Goal: Check status: Check status

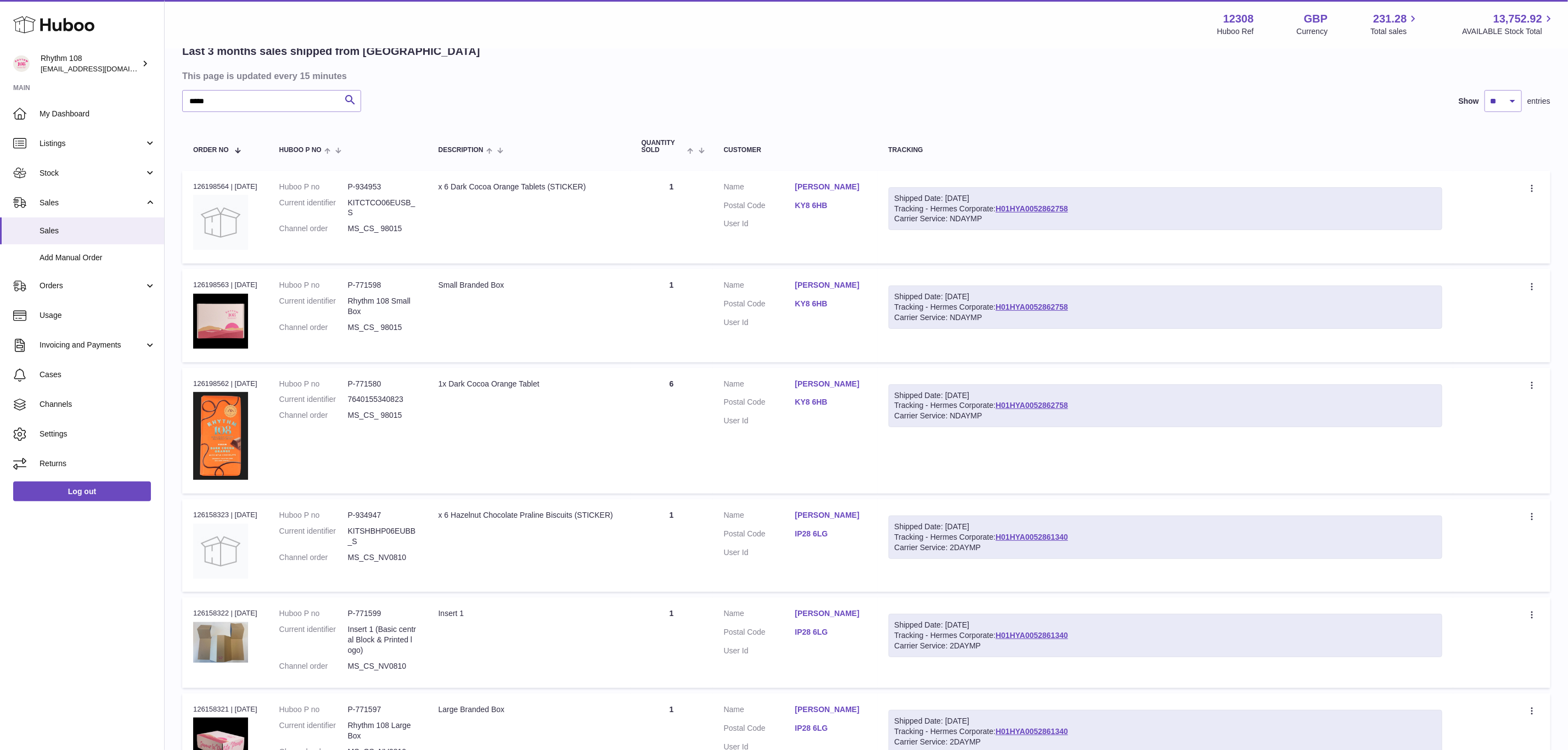
scroll to position [82, 0]
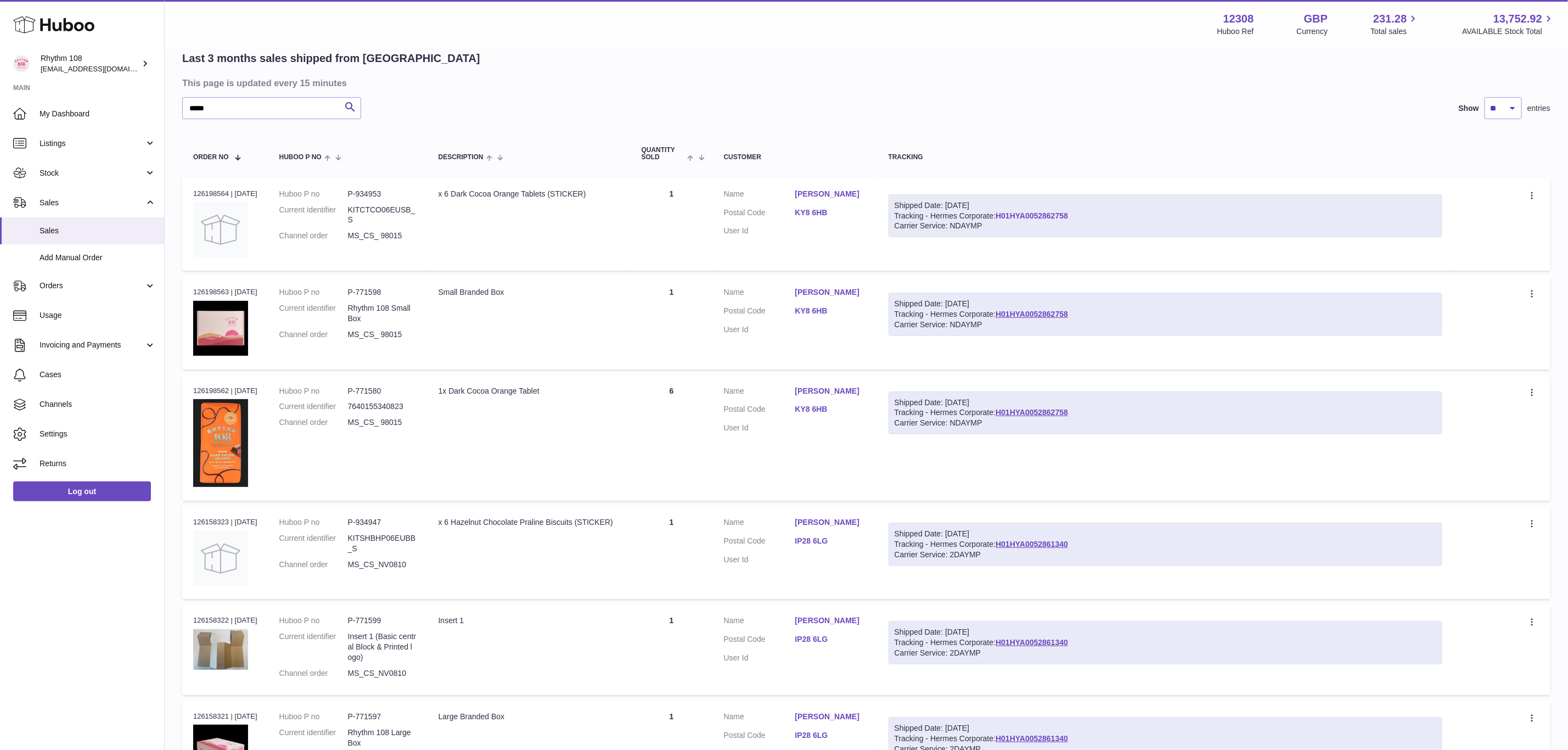
click at [1045, 211] on link "H01HYA0052862758" at bounding box center [1032, 216] width 73 height 9
click at [1028, 539] on link "H01HYA0052861340" at bounding box center [1032, 544] width 73 height 9
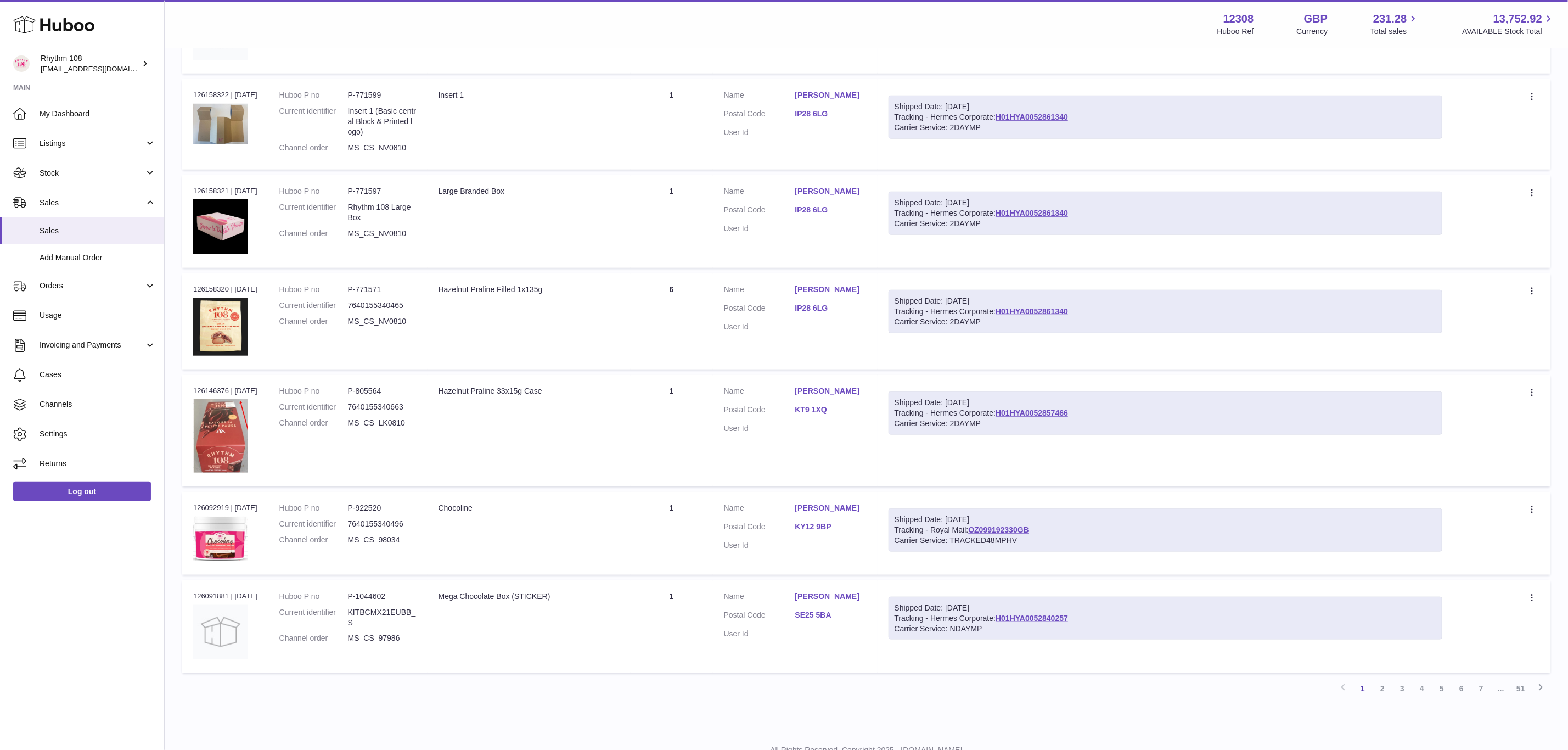
scroll to position [646, 0]
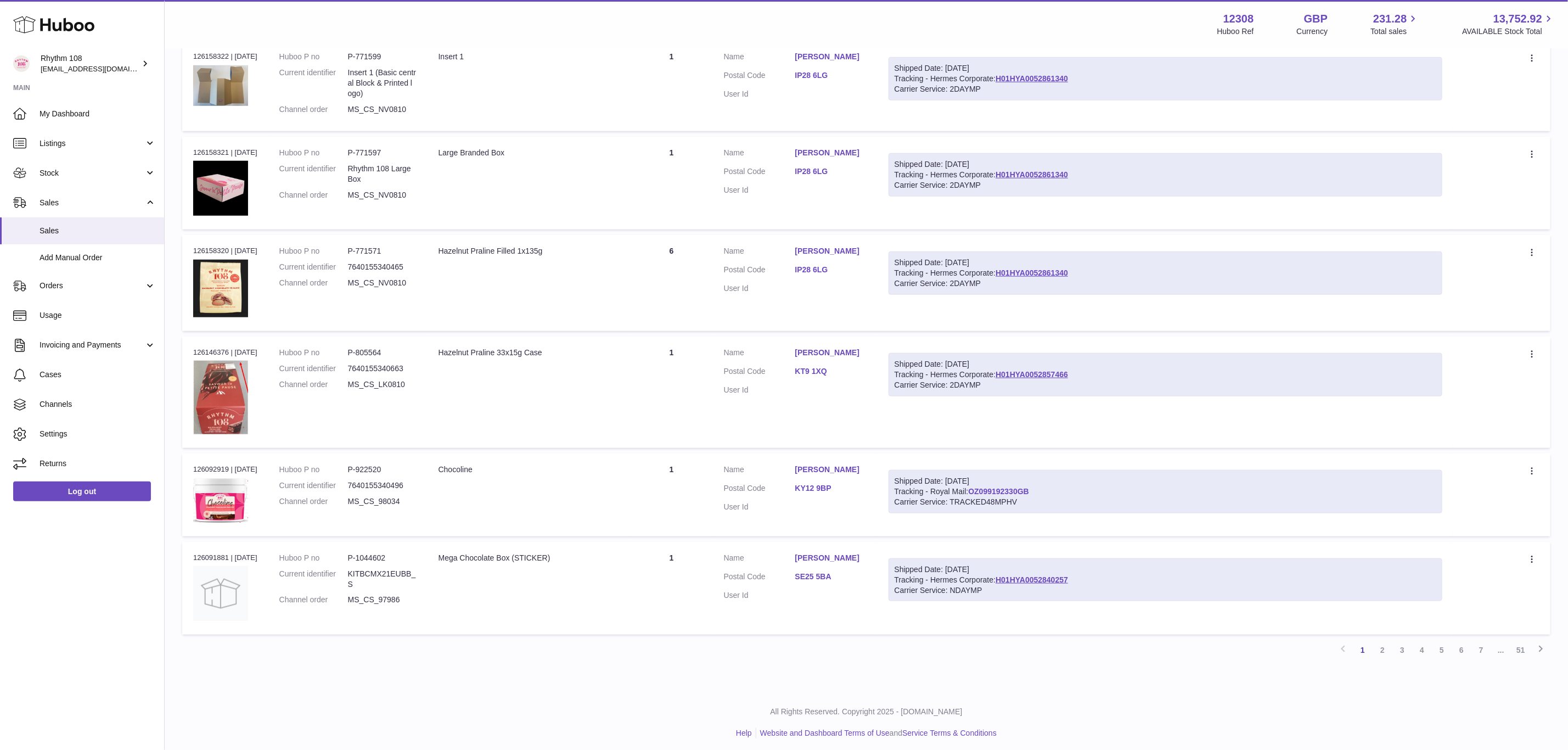
click at [985, 487] on link "OZ099192330GB" at bounding box center [999, 492] width 61 height 9
click at [1385, 644] on link "2" at bounding box center [1382, 649] width 20 height 20
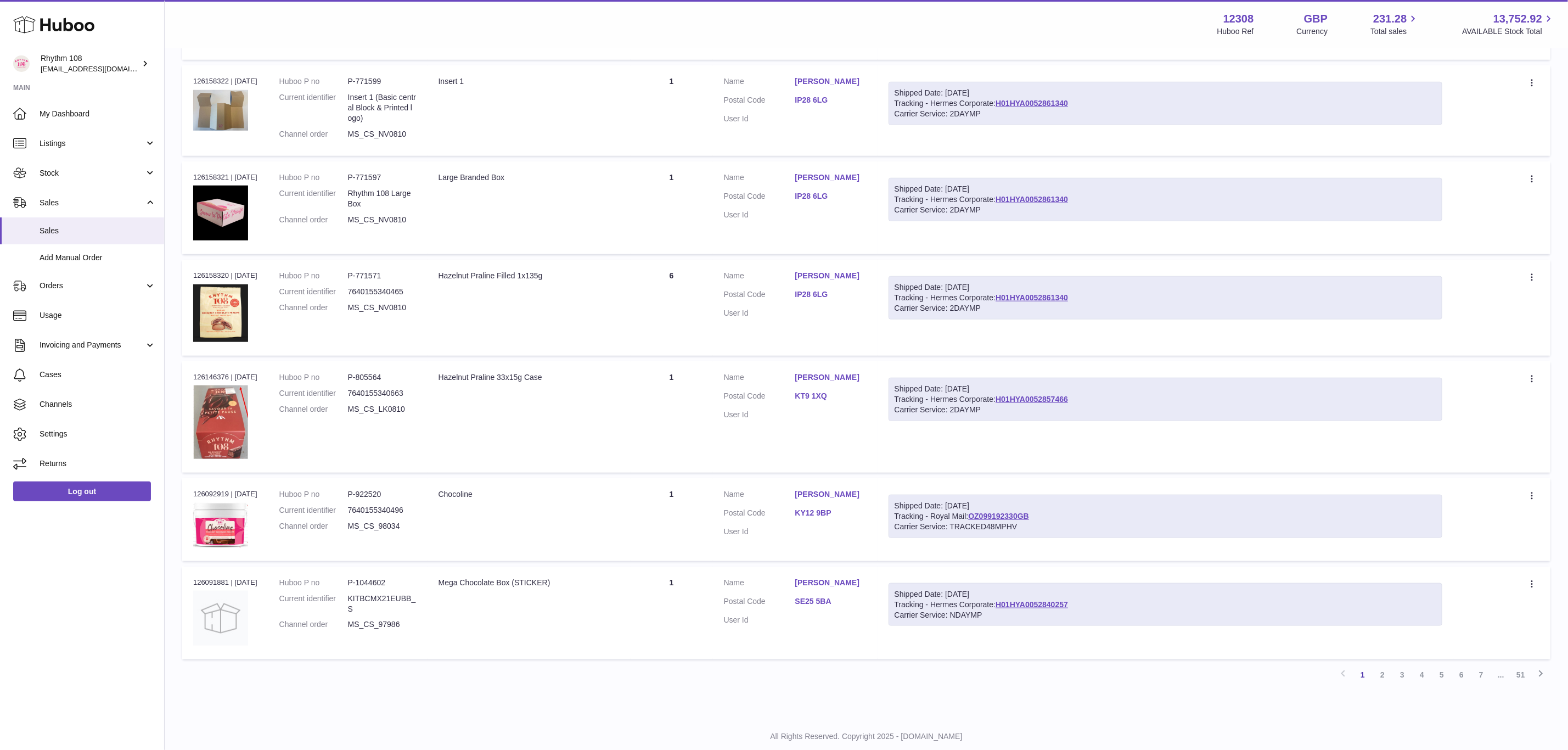
scroll to position [646, 0]
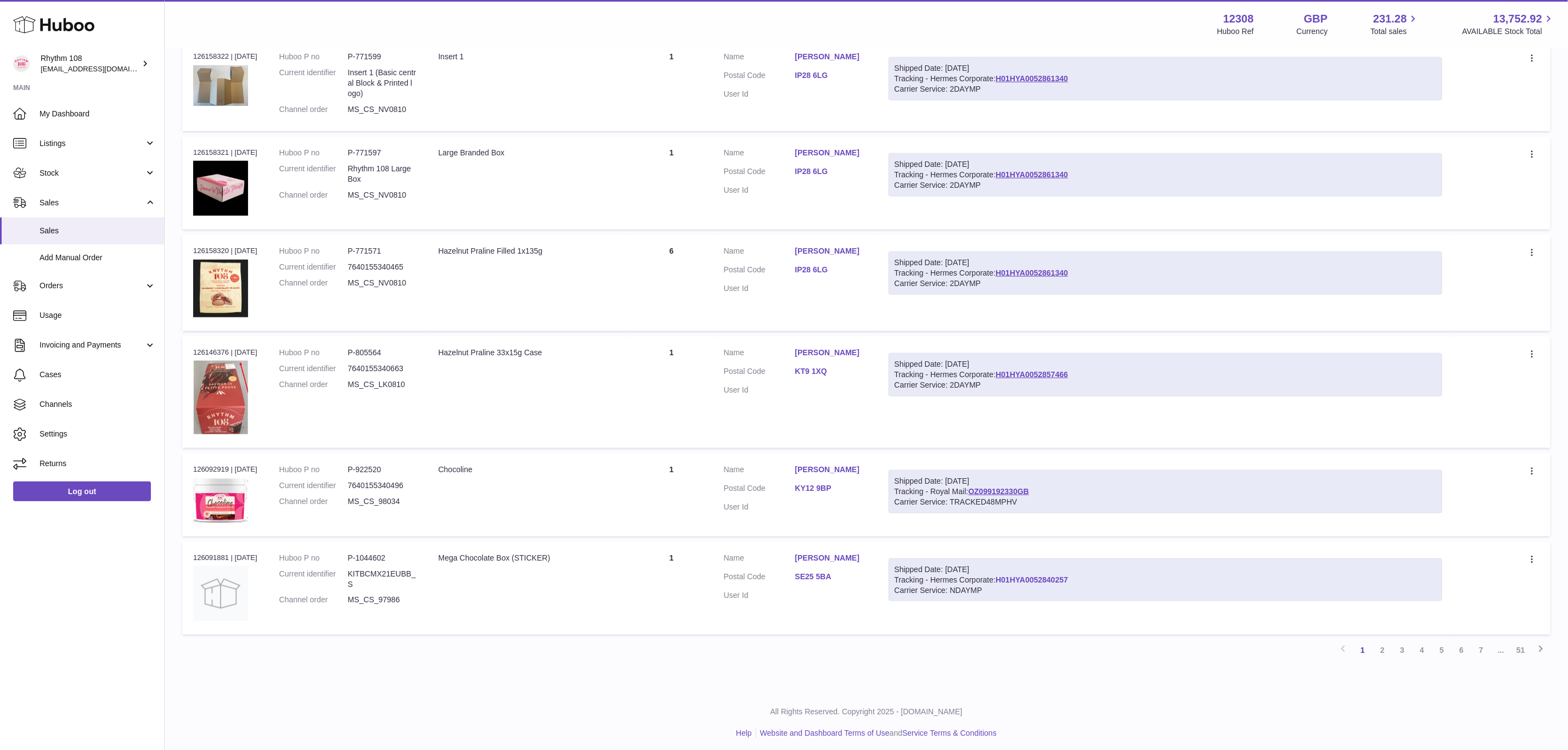
click at [1006, 575] on link "H01HYA0052840257" at bounding box center [1032, 580] width 73 height 9
click at [56, 380] on link "Cases" at bounding box center [82, 375] width 164 height 29
click at [67, 167] on link "Stock" at bounding box center [82, 172] width 164 height 29
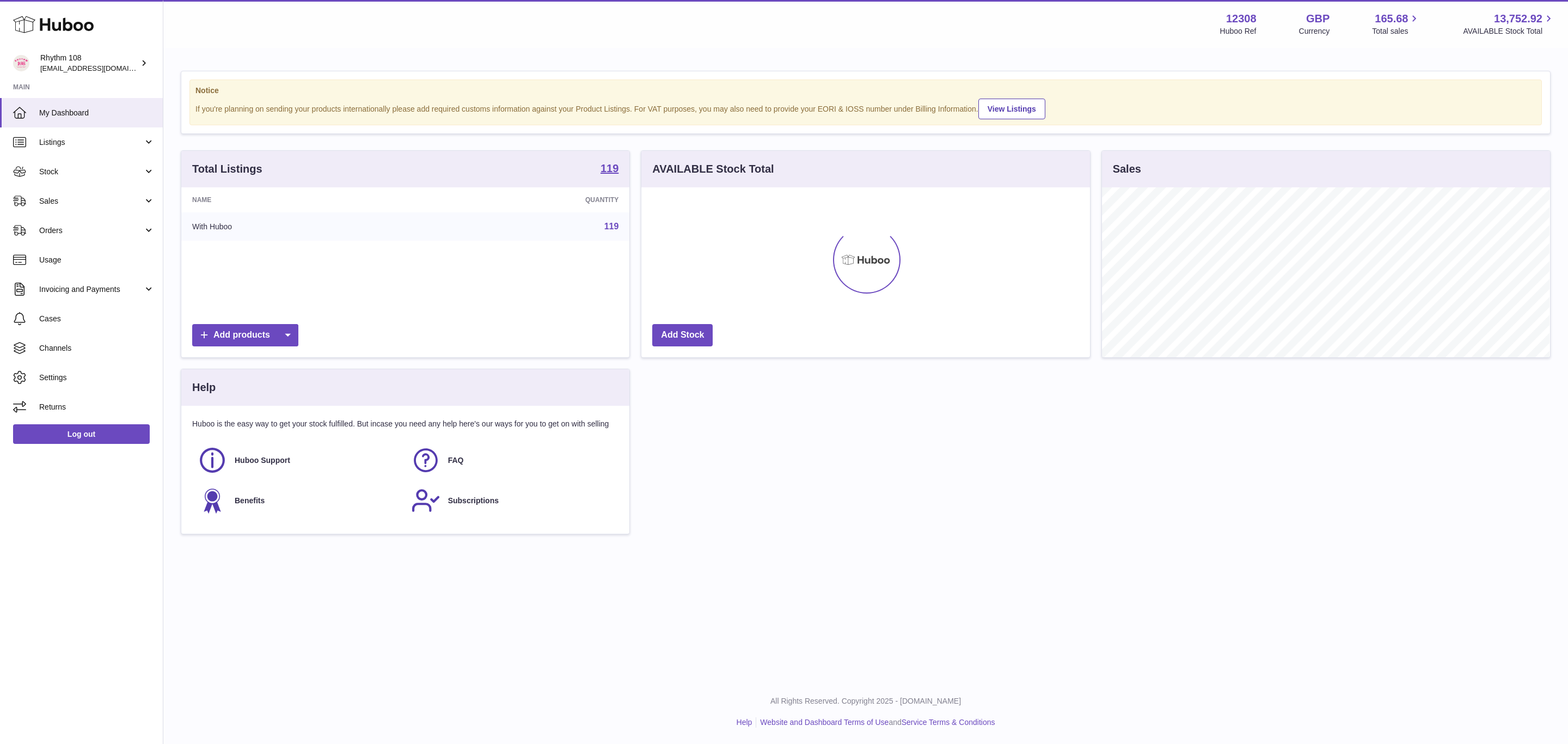
scroll to position [170, 448]
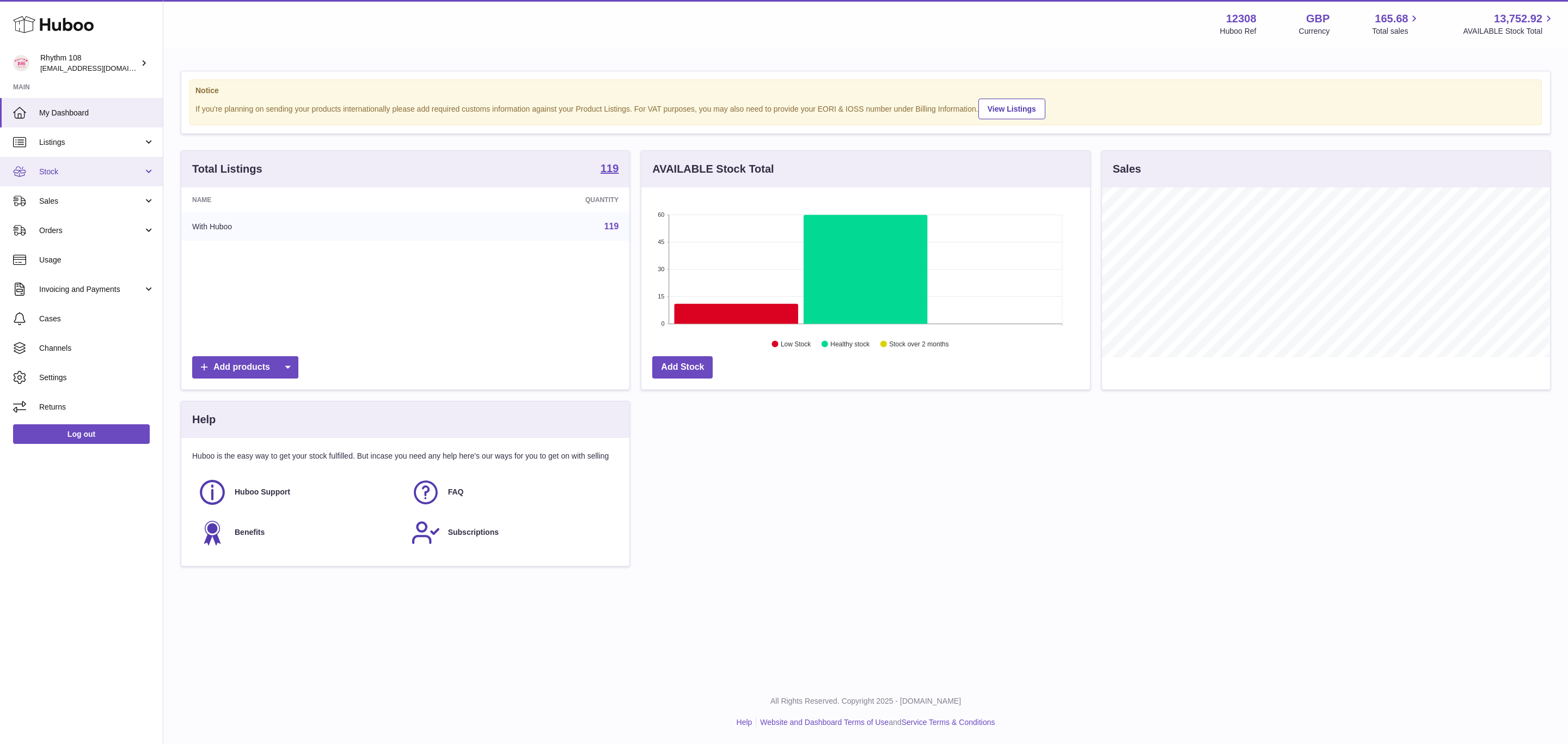
click at [76, 170] on span "Stock" at bounding box center [91, 172] width 104 height 10
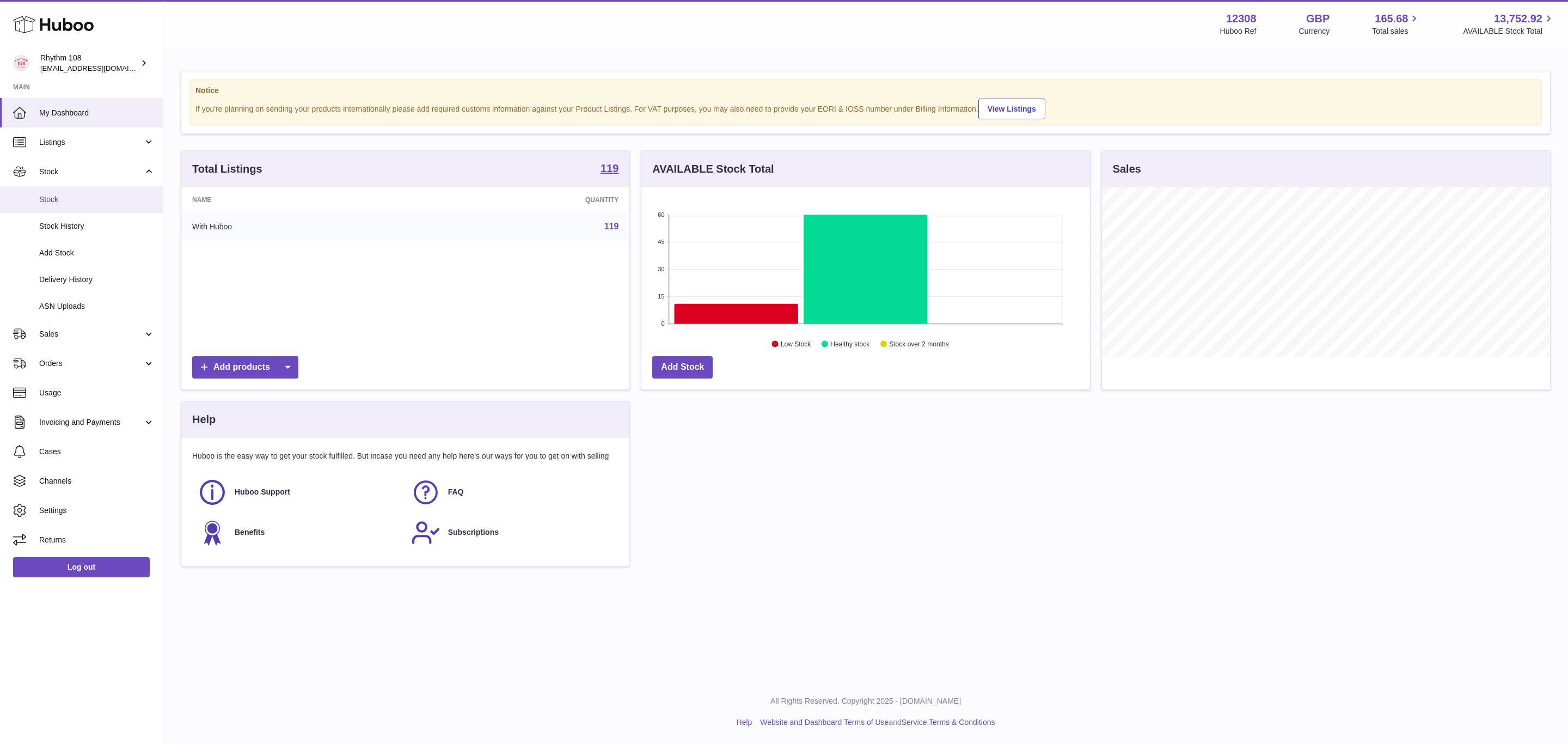
click at [79, 202] on span "Stock" at bounding box center [97, 199] width 116 height 10
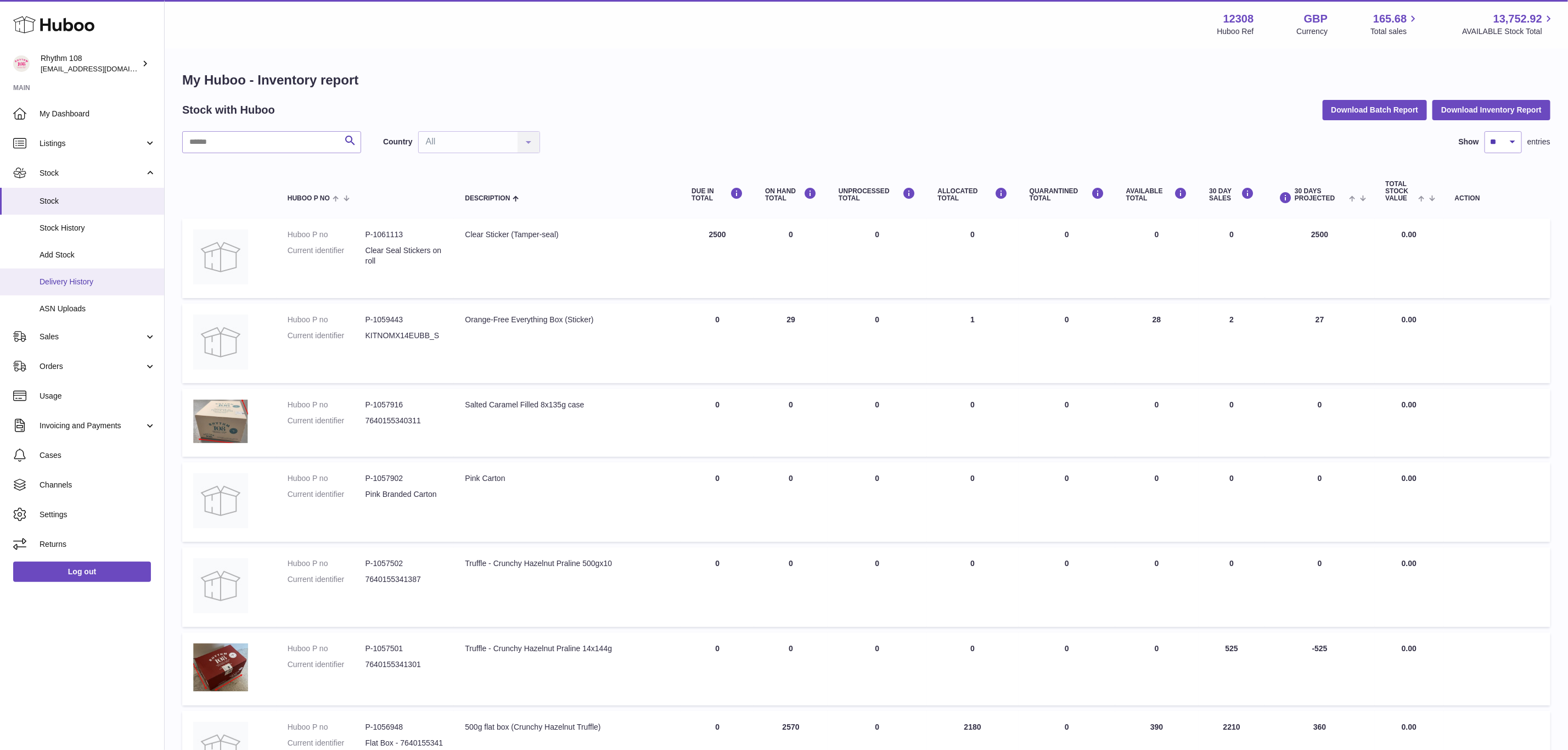
click at [65, 280] on span "Delivery History" at bounding box center [98, 282] width 117 height 10
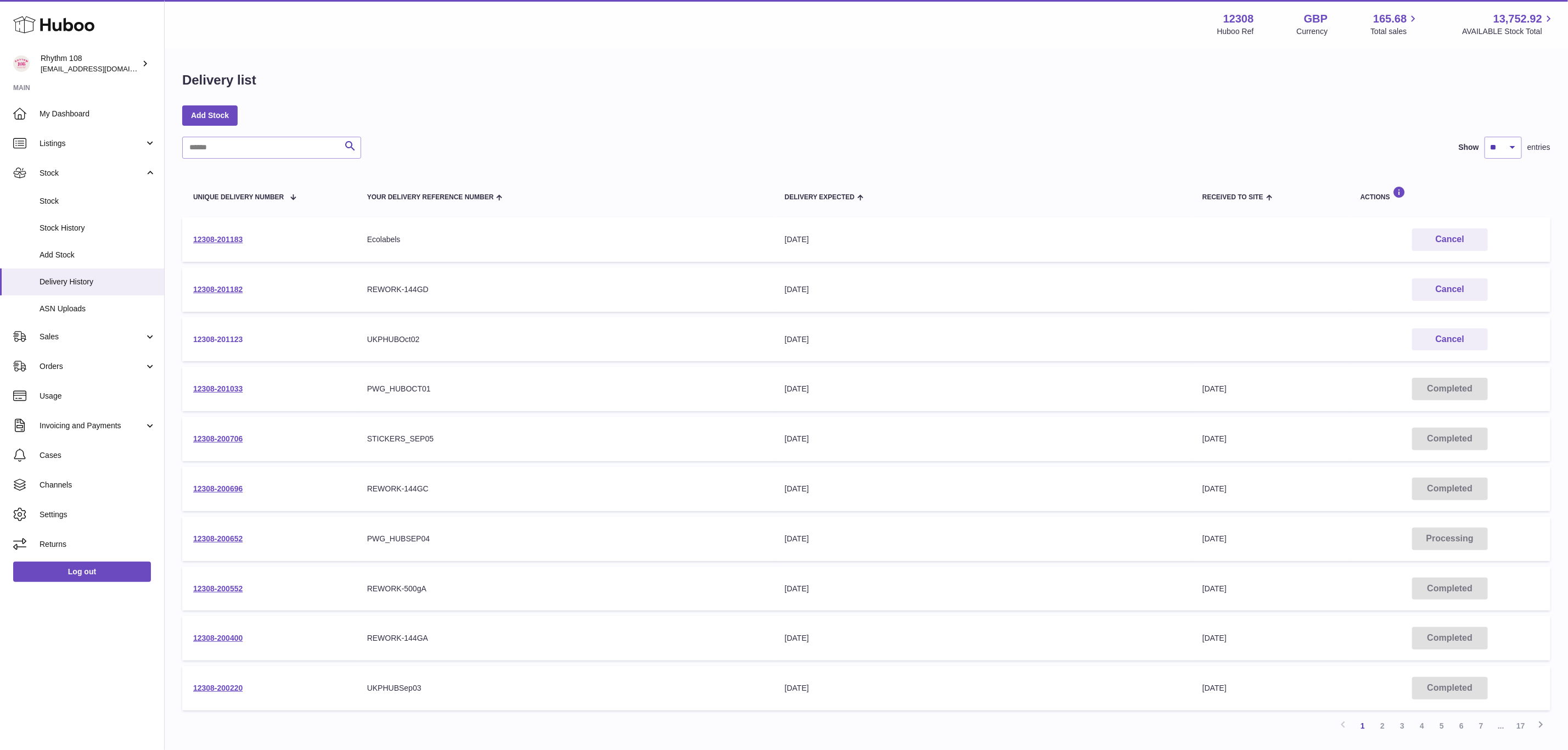
click at [216, 335] on link "12308-201123" at bounding box center [217, 339] width 49 height 9
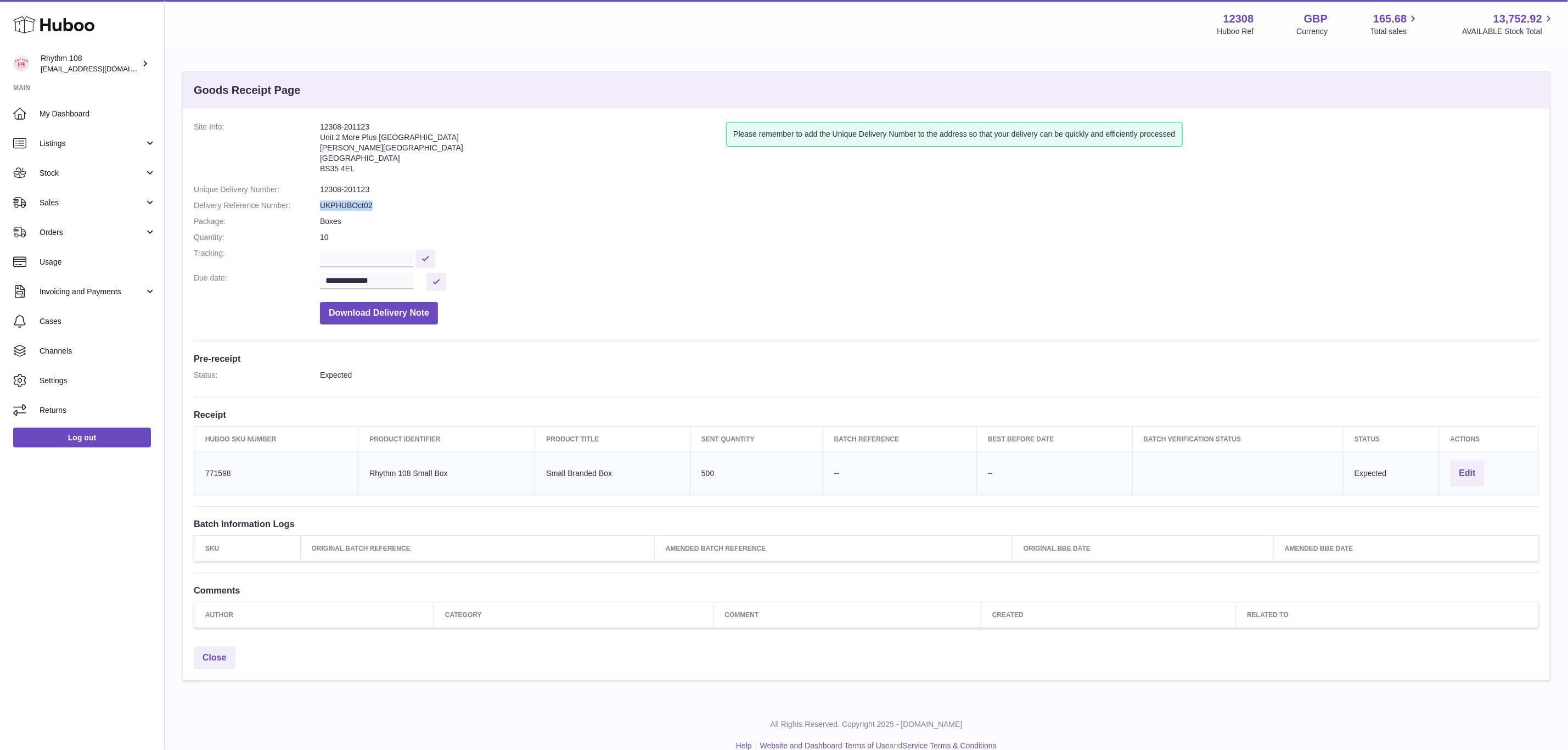
drag, startPoint x: 387, startPoint y: 206, endPoint x: 319, endPoint y: 206, distance: 68.0
click at [320, 206] on dd "UKPHUBOct02" at bounding box center [929, 205] width 1219 height 10
copy dd "UKPHUBOct02"
click at [65, 318] on span "Cases" at bounding box center [98, 321] width 117 height 10
click at [69, 319] on span "Cases" at bounding box center [98, 321] width 117 height 10
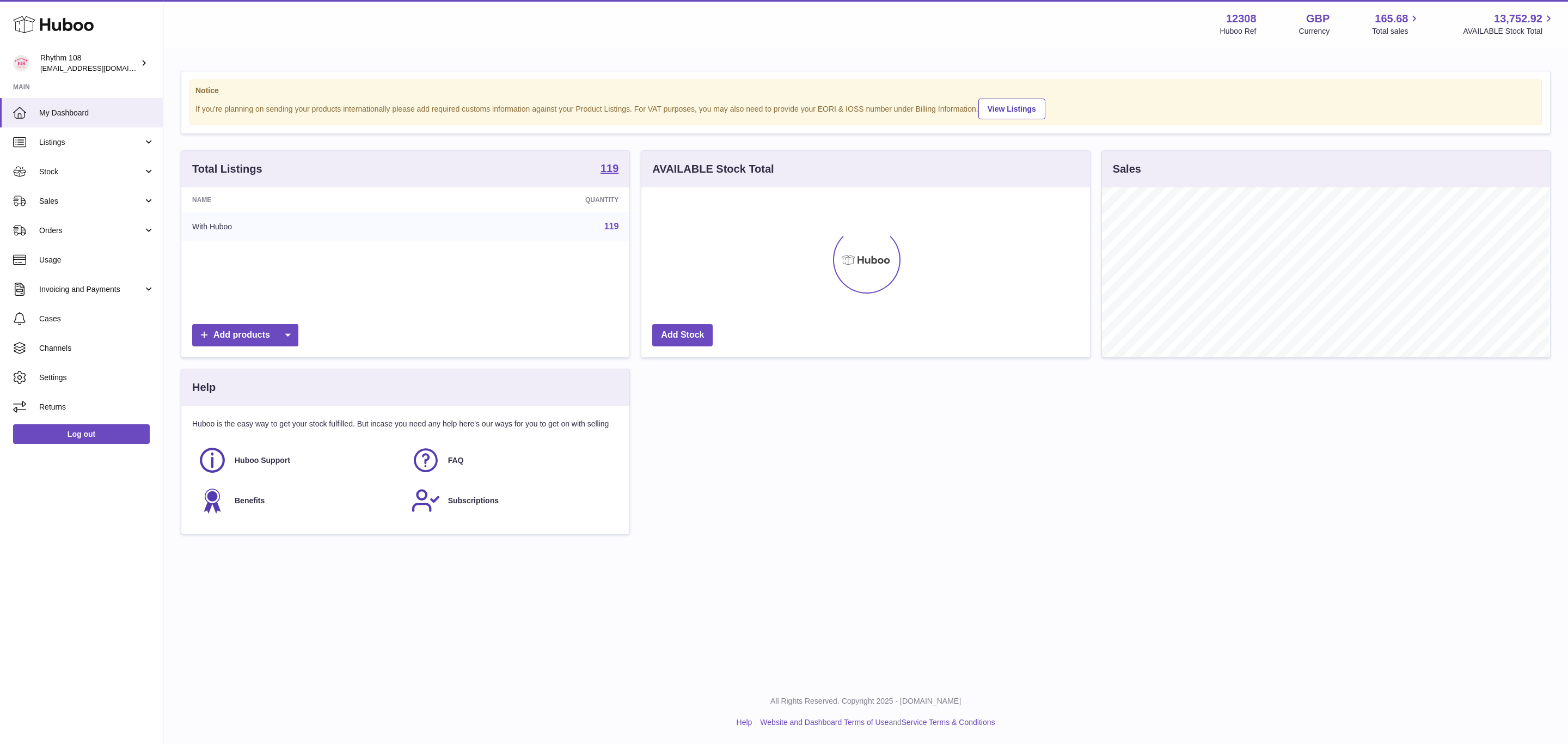
scroll to position [170, 448]
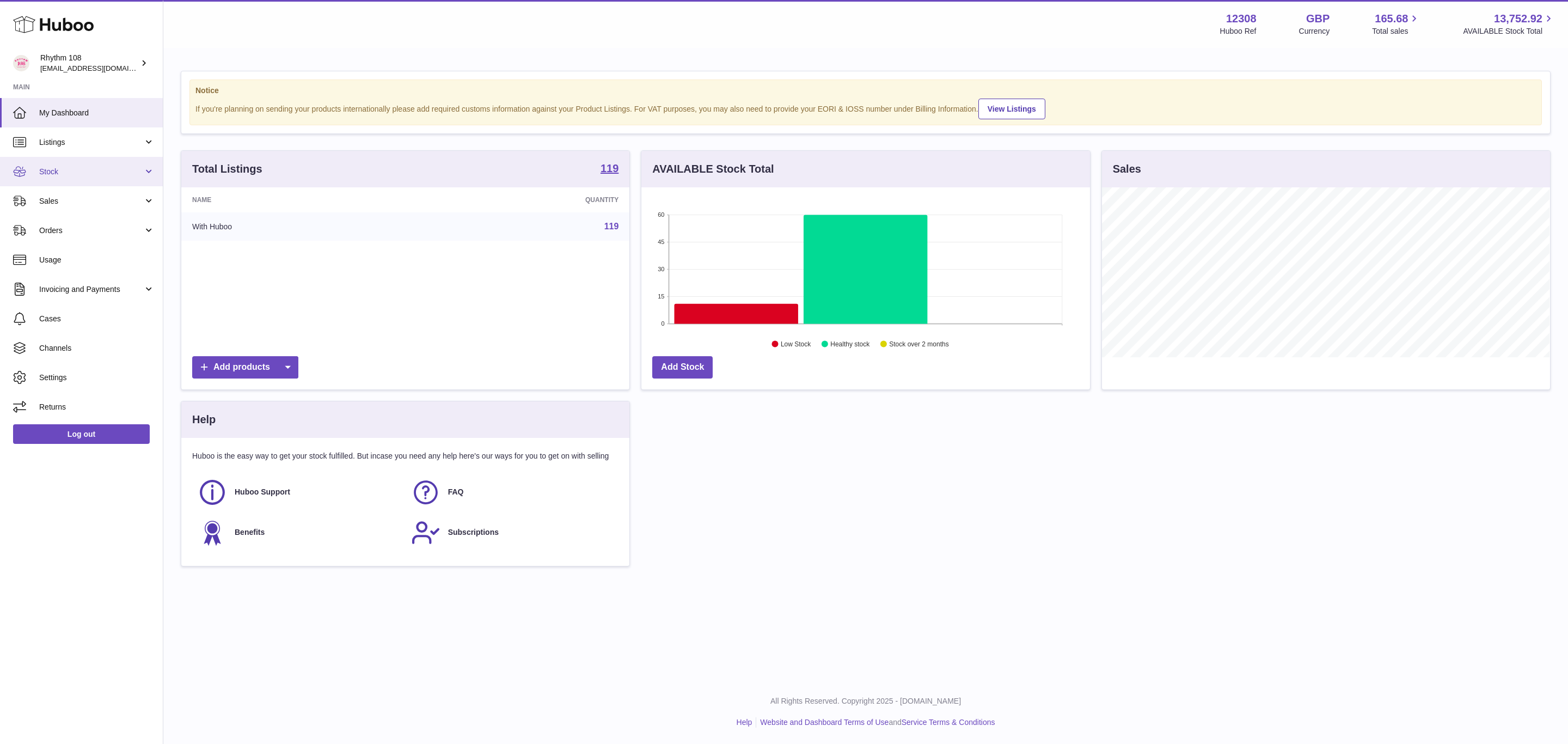
click at [52, 173] on span "Stock" at bounding box center [91, 172] width 104 height 10
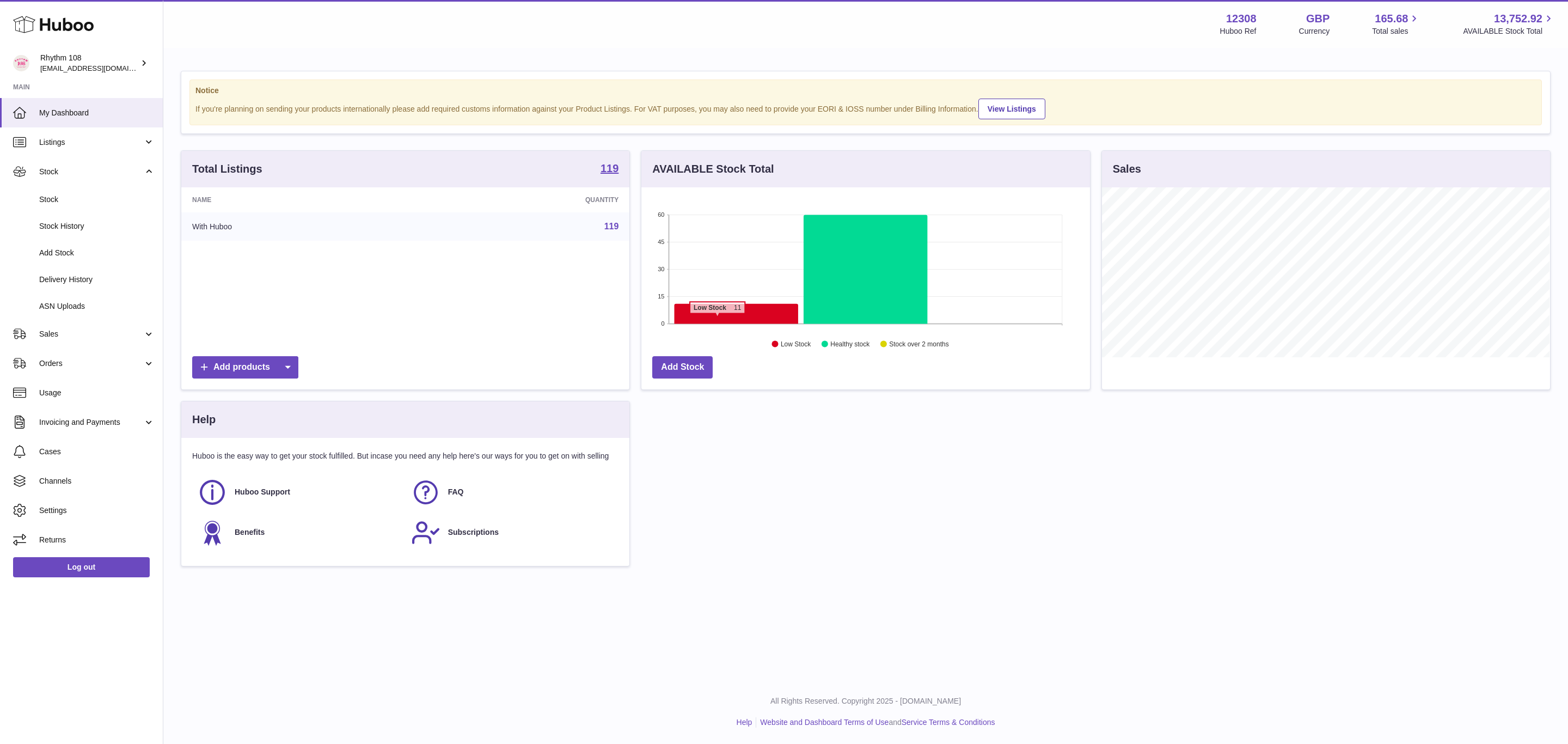
click at [718, 321] on icon at bounding box center [737, 314] width 124 height 20
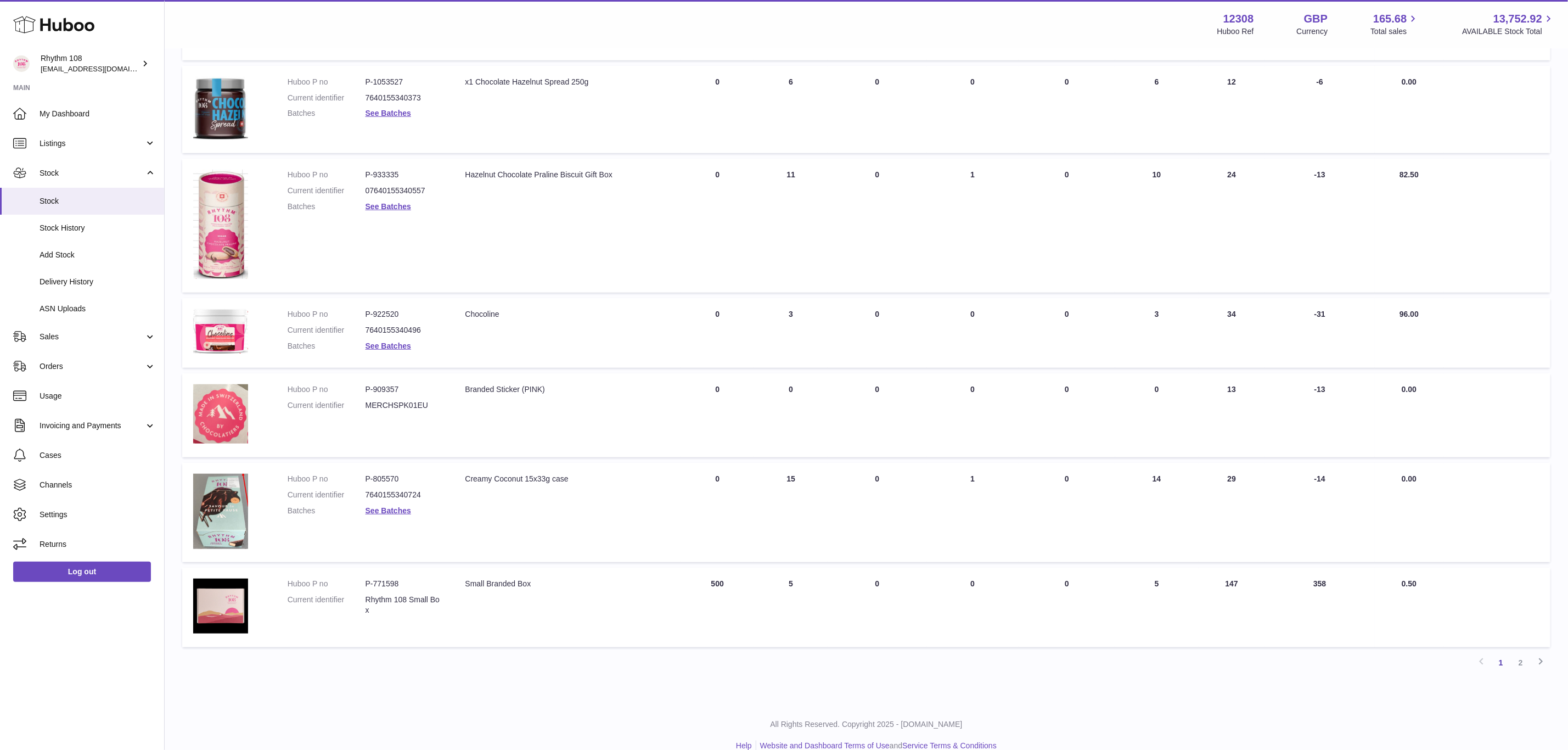
scroll to position [507, 0]
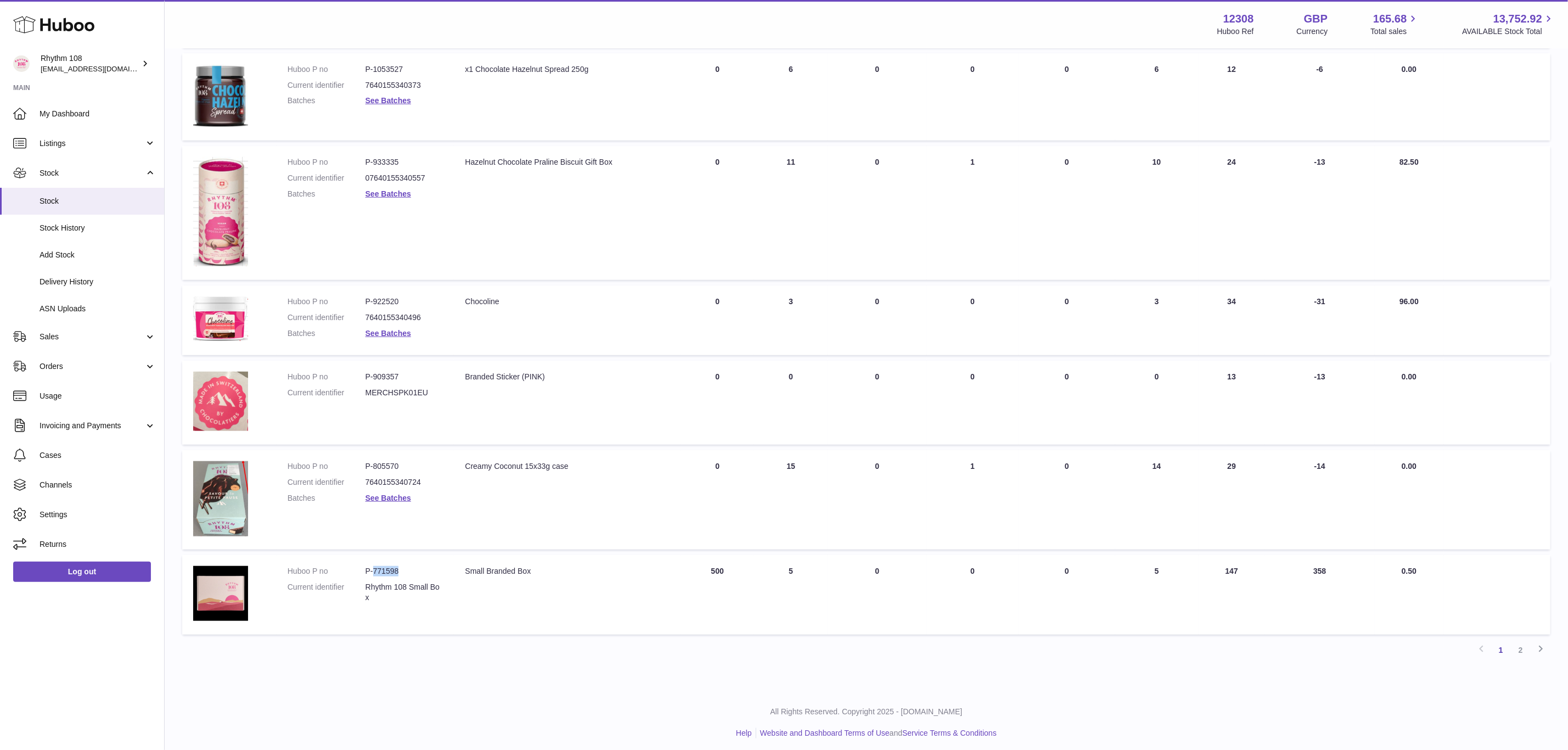
drag, startPoint x: 400, startPoint y: 567, endPoint x: 372, endPoint y: 562, distance: 28.4
click at [372, 566] on dd "P-771598" at bounding box center [404, 571] width 78 height 10
click at [382, 566] on dd "P-771598" at bounding box center [404, 571] width 78 height 10
drag, startPoint x: 398, startPoint y: 566, endPoint x: 351, endPoint y: 567, distance: 47.0
click at [351, 567] on dl "Huboo P no P-771598 Current identifier Rhythm 108 Small Box" at bounding box center [365, 587] width 156 height 43
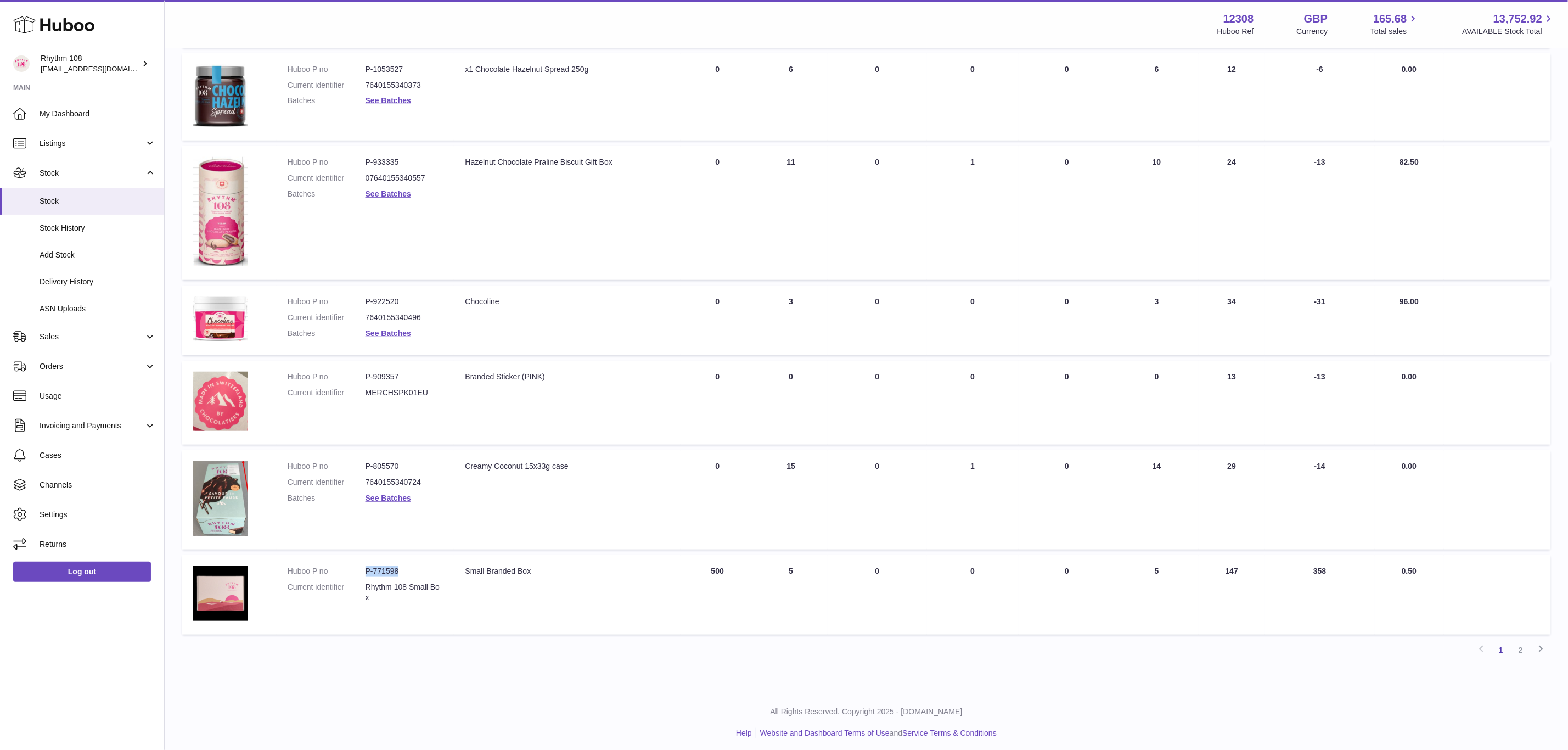
copy dl "P-771598"
